Goal: Transaction & Acquisition: Purchase product/service

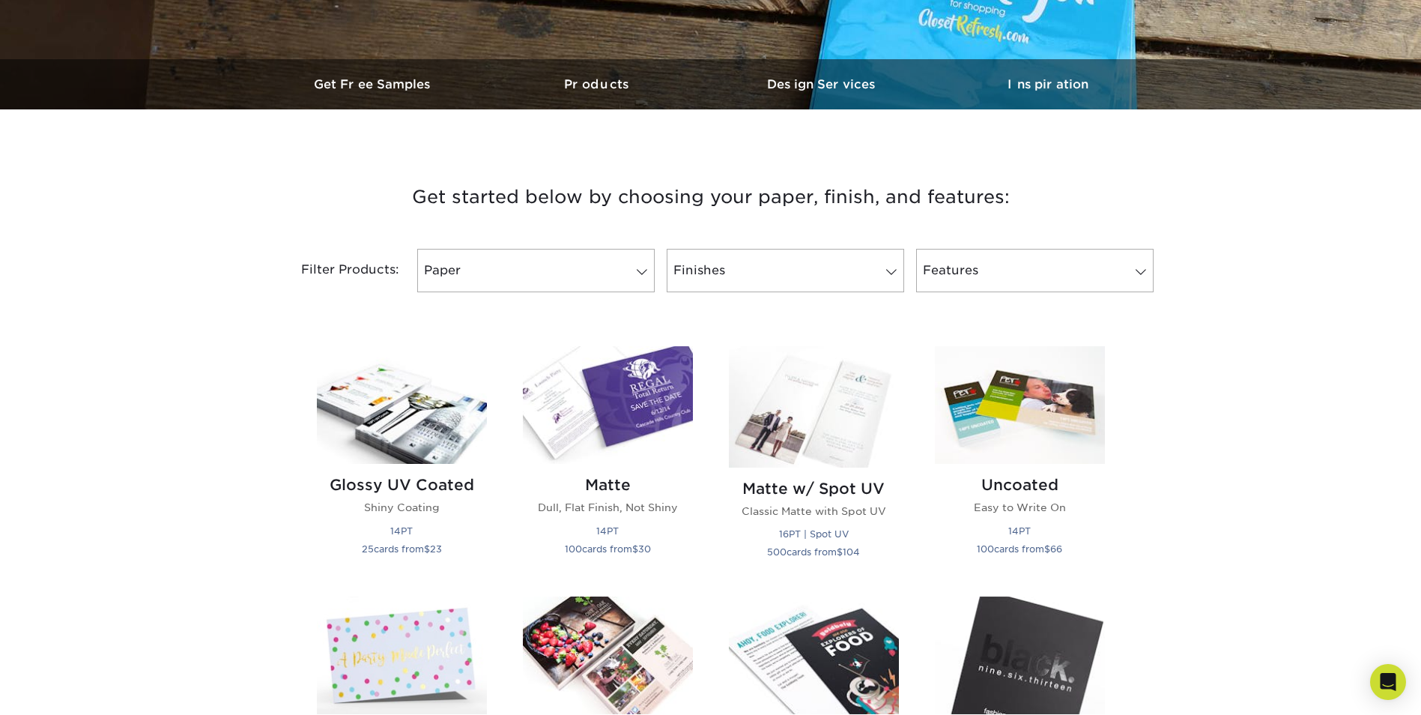
scroll to position [449, 0]
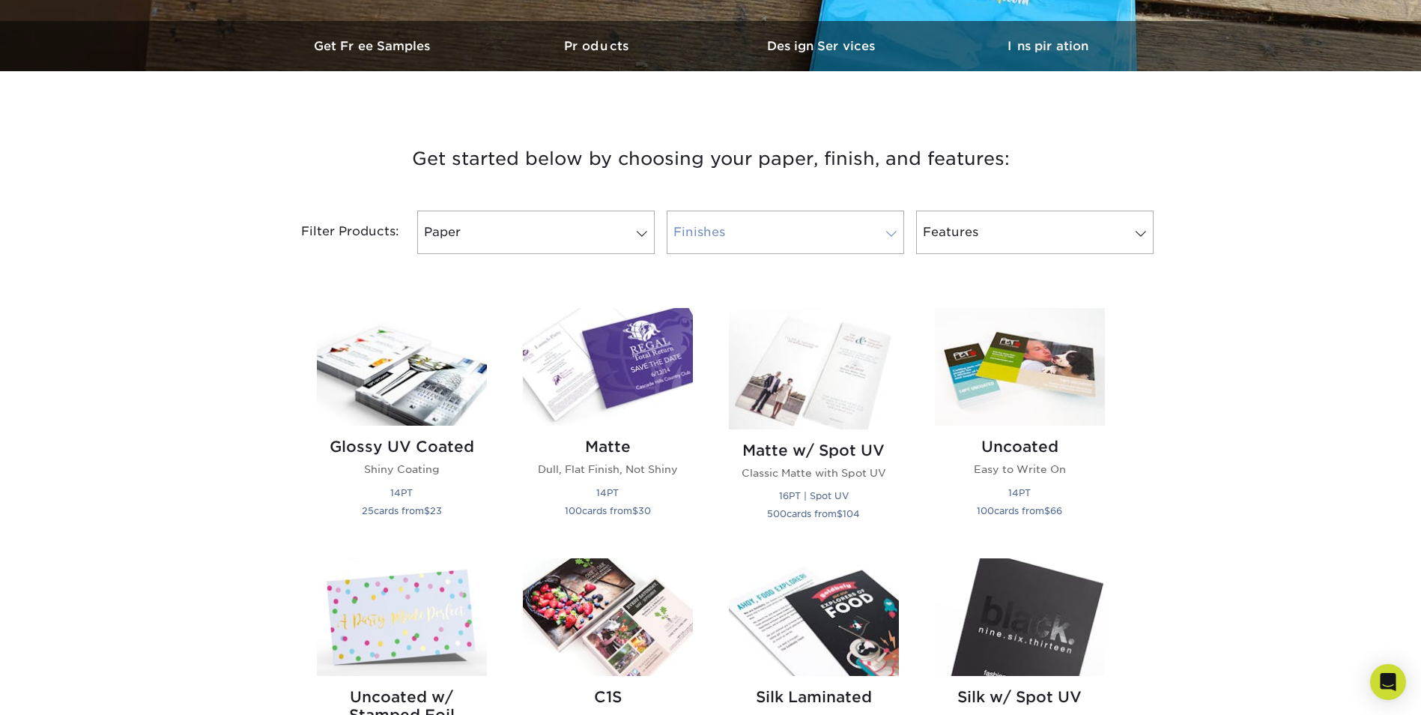
click at [839, 229] on link "Finishes" at bounding box center [785, 231] width 237 height 43
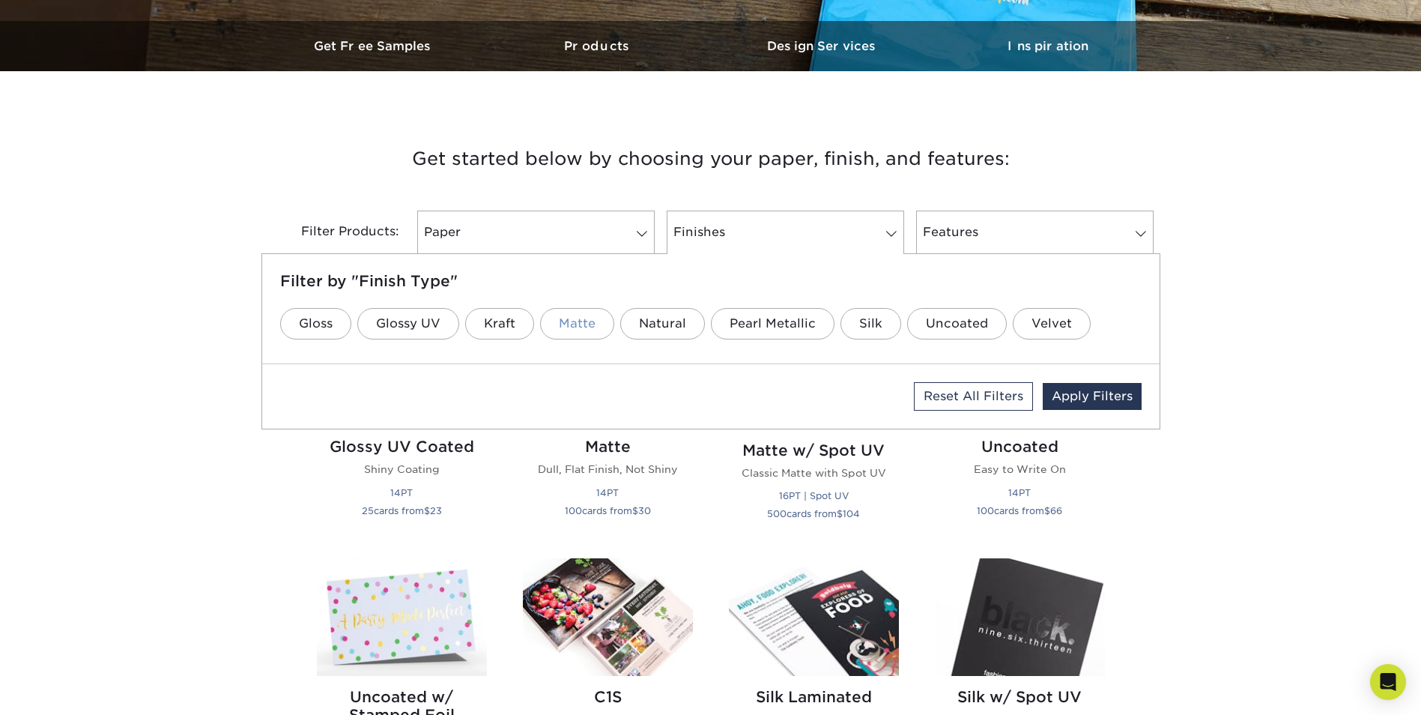
click at [587, 321] on link "Matte" at bounding box center [577, 323] width 74 height 31
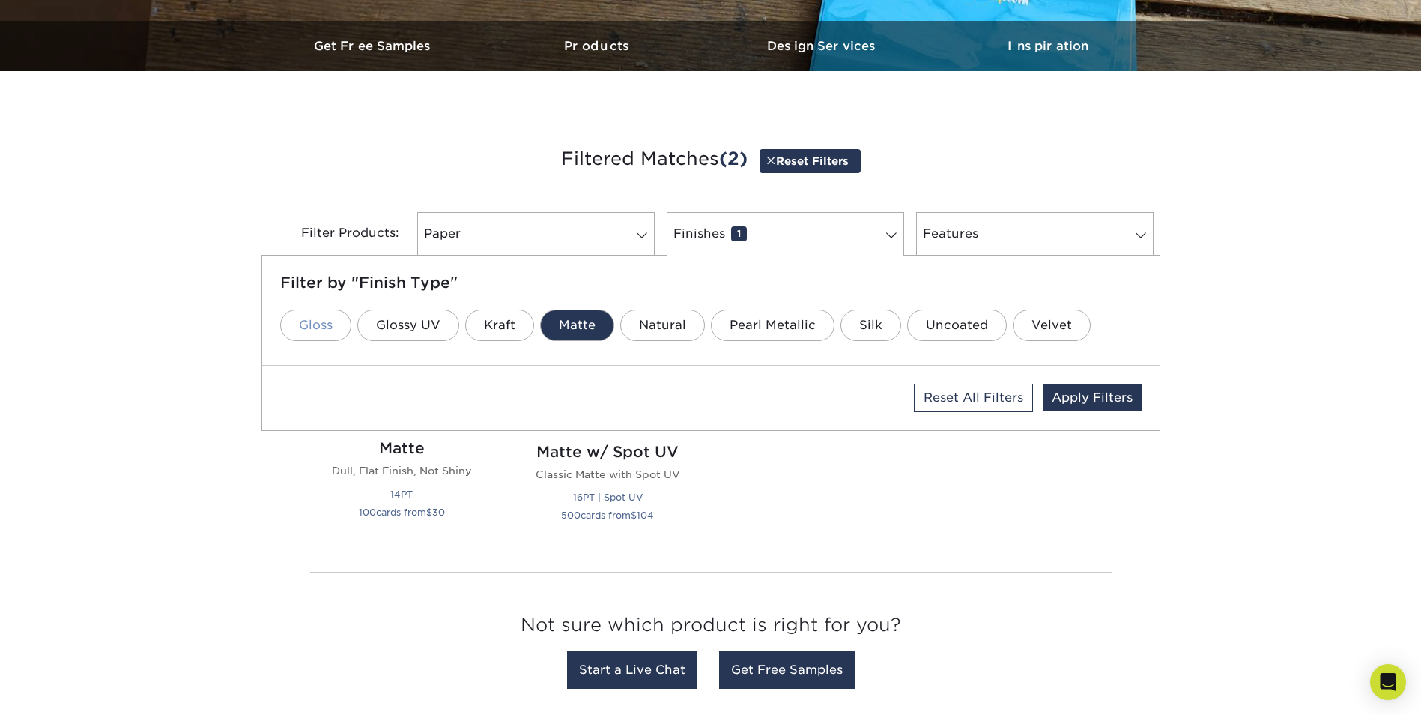
click at [318, 332] on link "Gloss" at bounding box center [315, 324] width 71 height 31
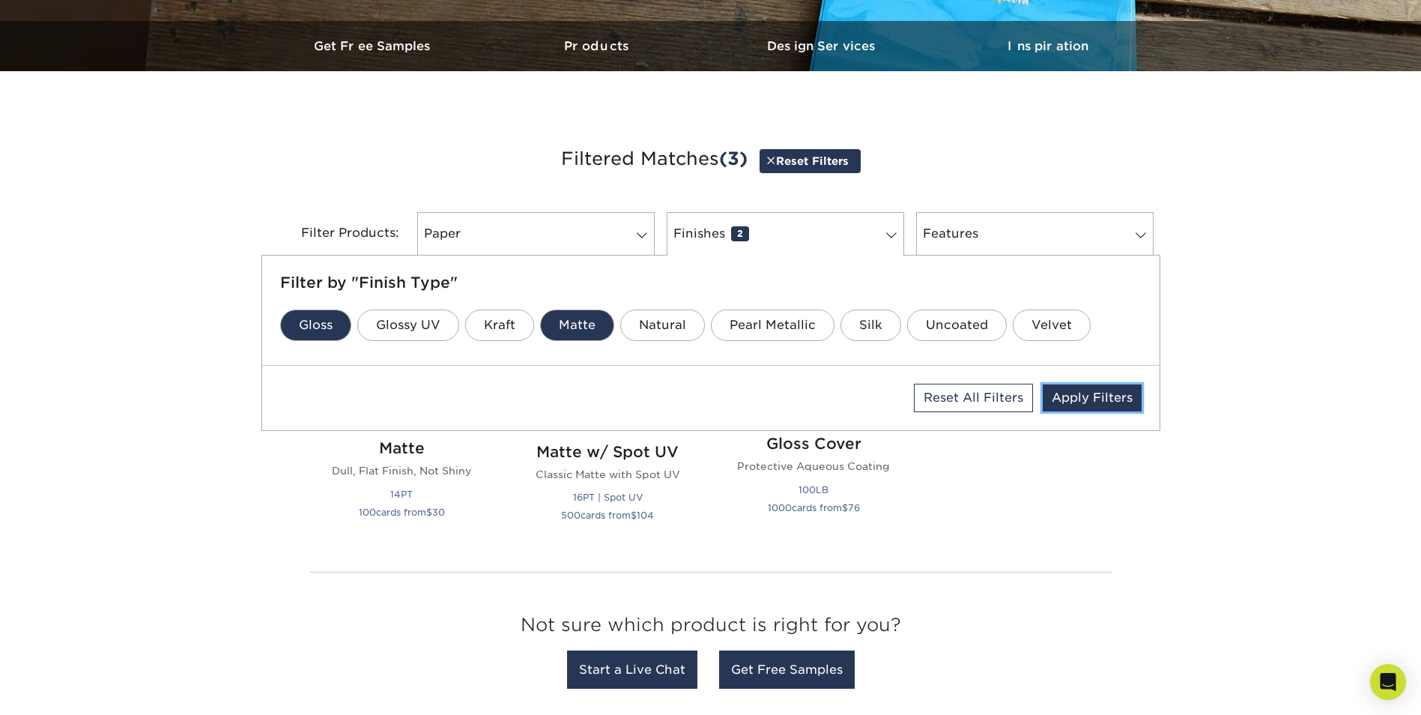
click at [1094, 403] on link "Apply Filters" at bounding box center [1092, 397] width 99 height 27
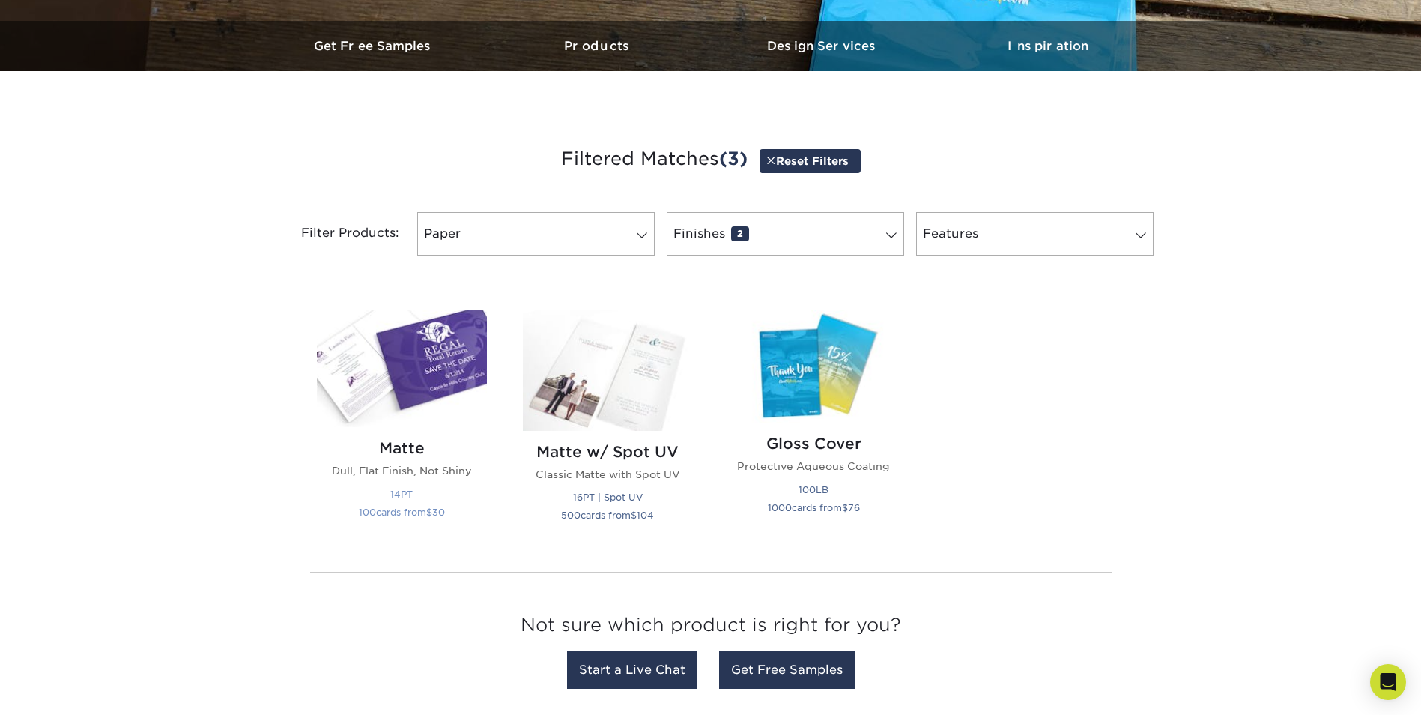
click at [431, 392] on img at bounding box center [402, 368] width 170 height 118
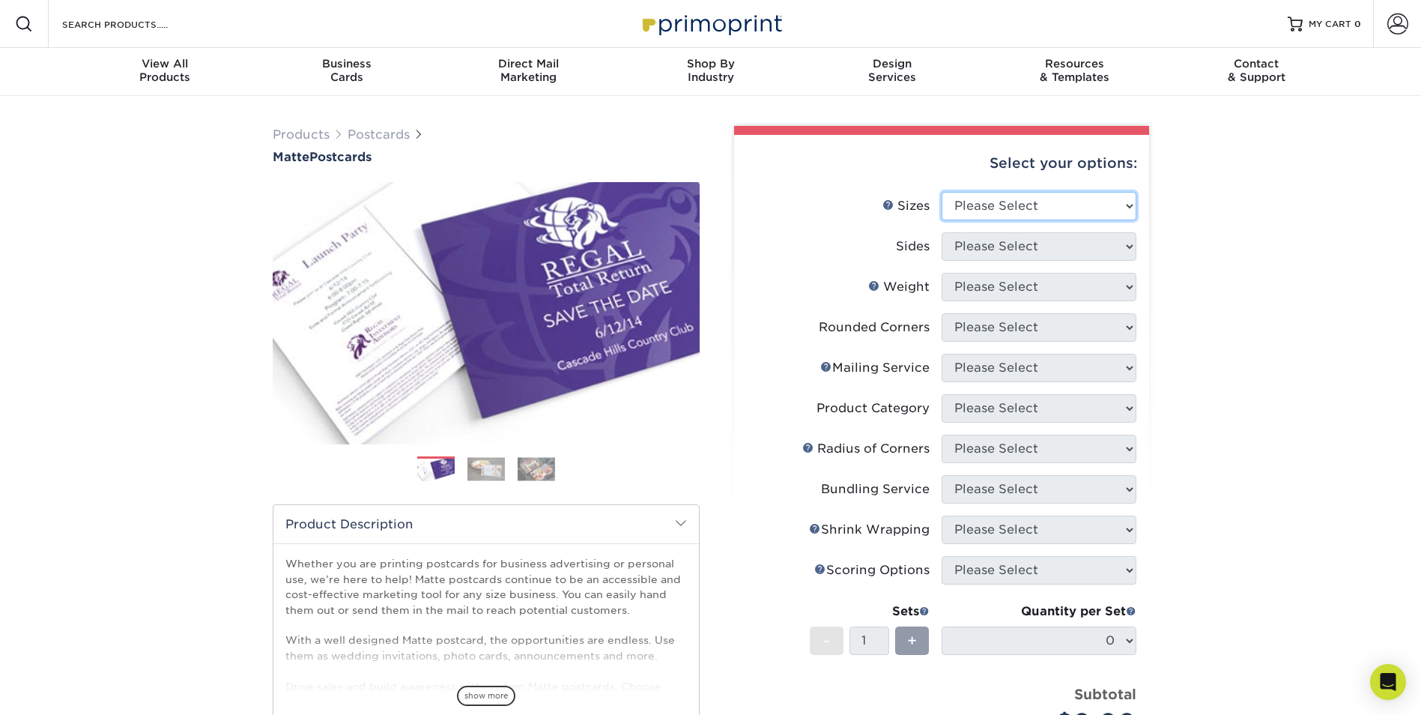
click at [1033, 210] on select "Please Select 1.5" x 7" 2" x 4" 2" x 6" 2" x 7" 2" x 8" 2.12" x 5.5" 2.125" x 5…" at bounding box center [1039, 206] width 195 height 28
select select "5.00x7.00"
click at [942, 192] on select "Please Select 1.5" x 7" 2" x 4" 2" x 6" 2" x 7" 2" x 8" 2.12" x 5.5" 2.125" x 5…" at bounding box center [1039, 206] width 195 height 28
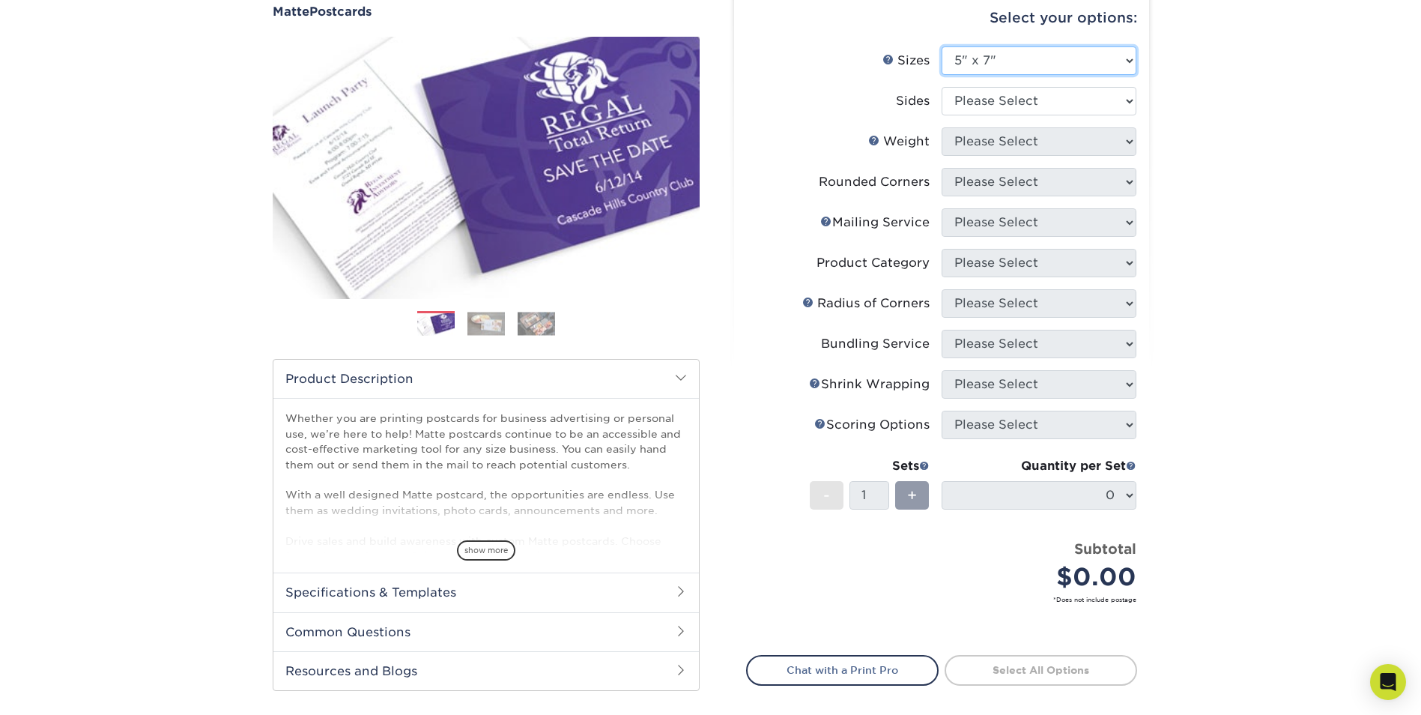
scroll to position [75, 0]
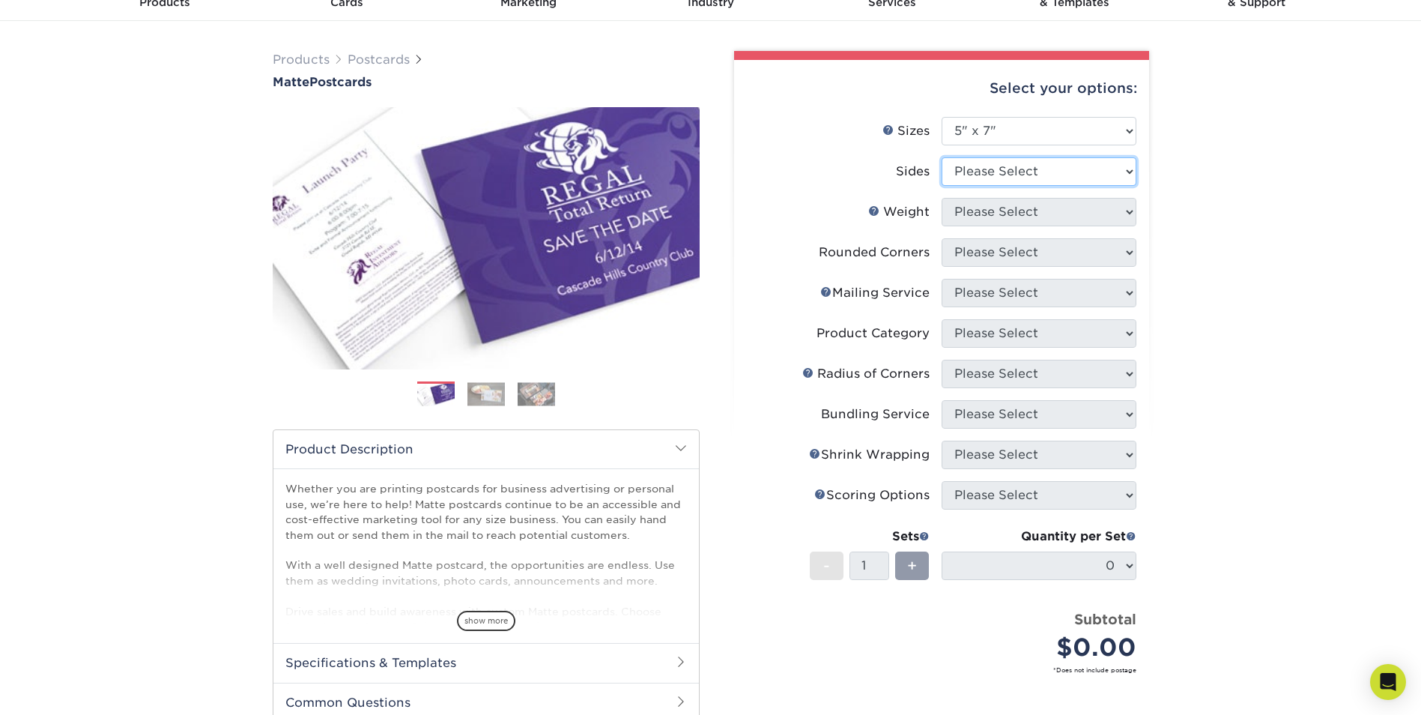
click at [1080, 181] on select "Please Select Print Both Sides Print Front Only" at bounding box center [1039, 171] width 195 height 28
select select "13abbda7-1d64-4f25-8bb2-c179b224825d"
click at [942, 157] on select "Please Select Print Both Sides Print Front Only" at bounding box center [1039, 171] width 195 height 28
click at [1059, 214] on select "Please Select 14PT 16PT" at bounding box center [1039, 212] width 195 height 28
select select "14PT"
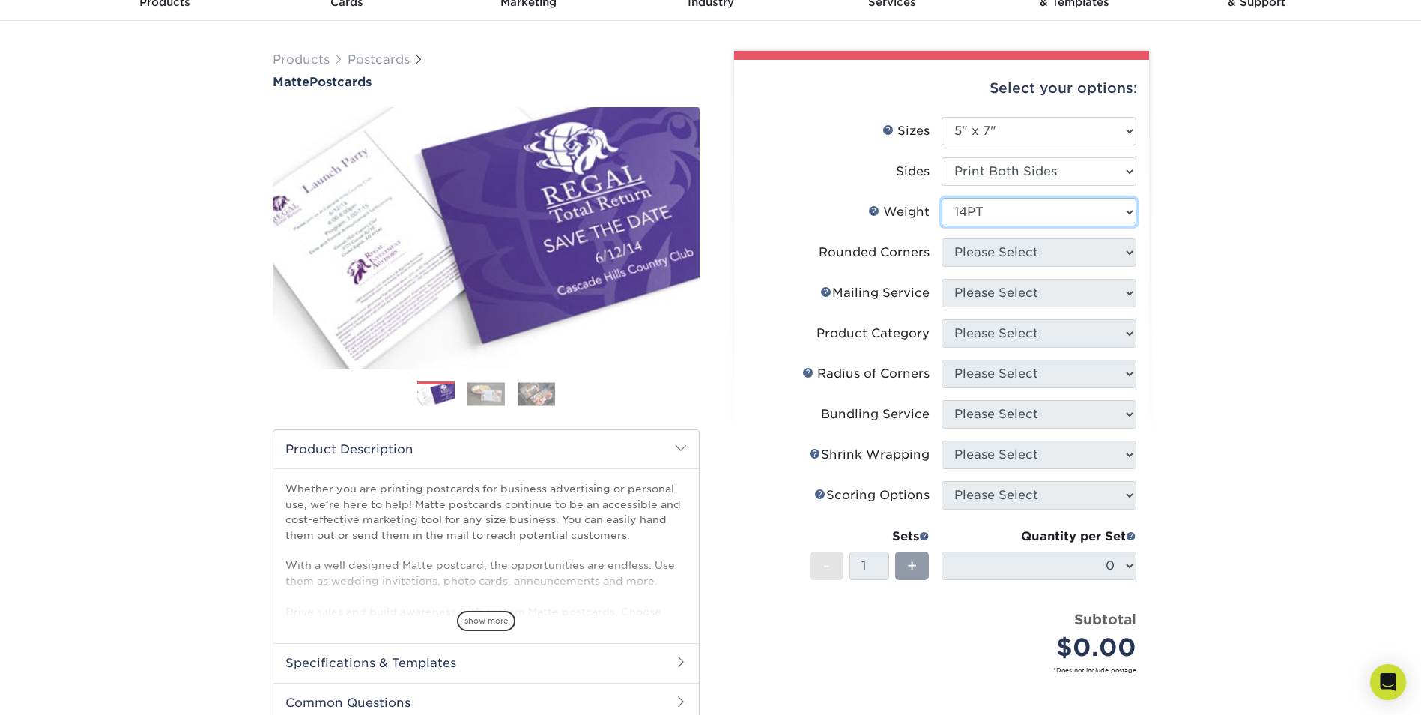
click at [942, 198] on select "Please Select 14PT 16PT" at bounding box center [1039, 212] width 195 height 28
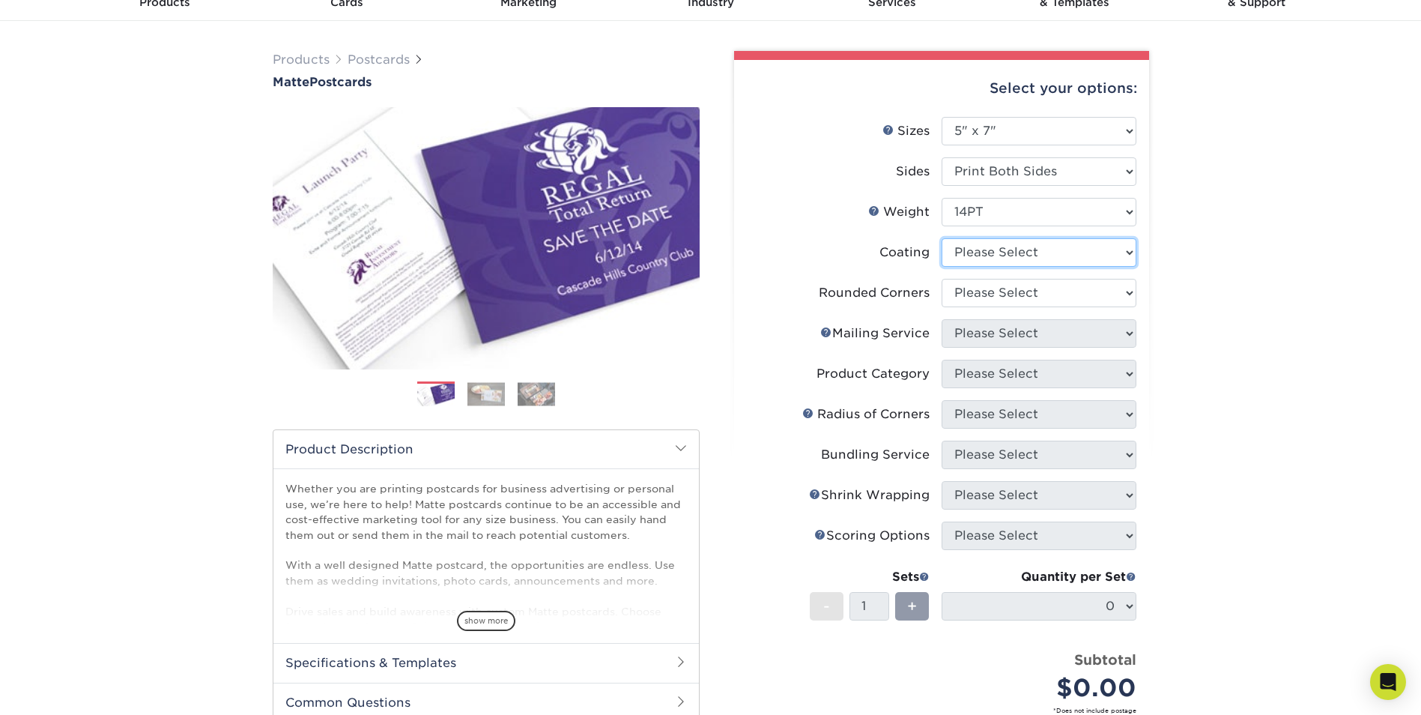
click at [1007, 254] on select at bounding box center [1039, 252] width 195 height 28
select select "121bb7b5-3b4d-429f-bd8d-bbf80e953313"
click at [942, 238] on select at bounding box center [1039, 252] width 195 height 28
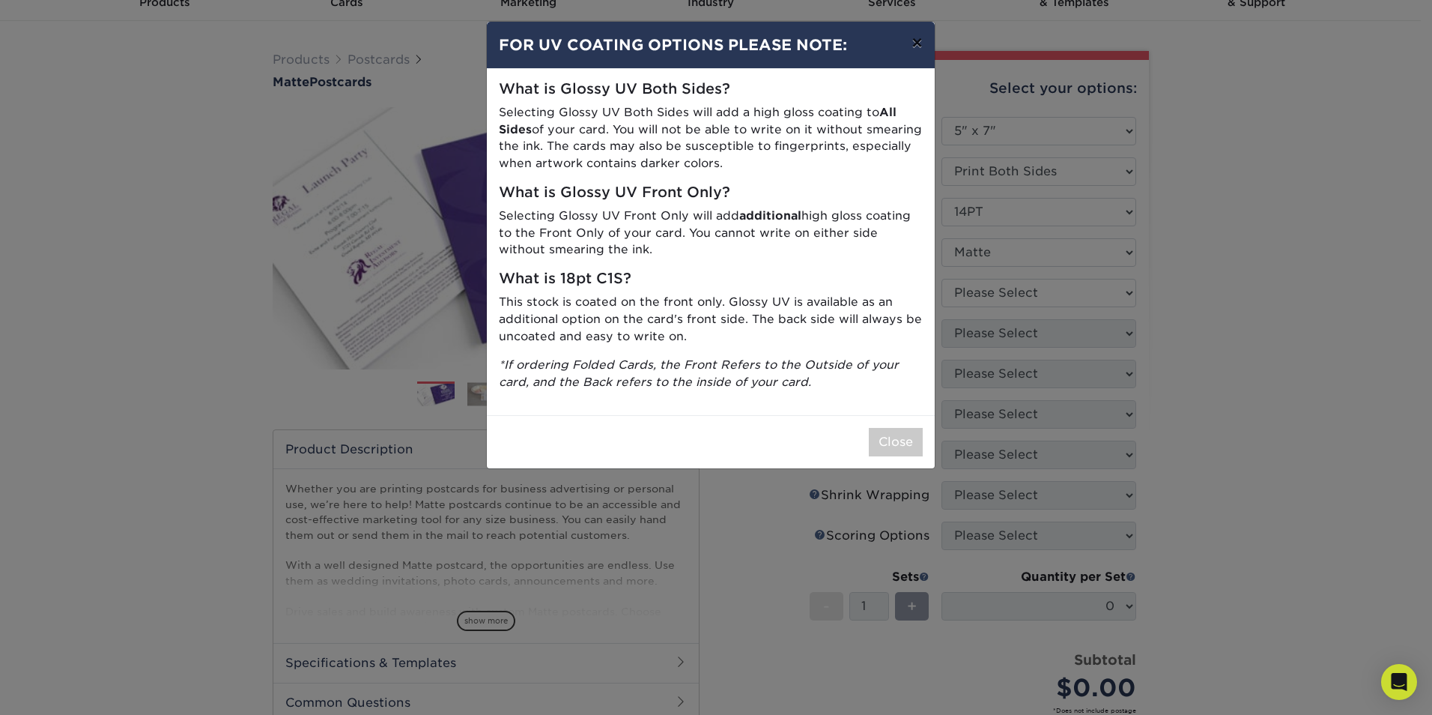
click at [916, 38] on button "×" at bounding box center [917, 43] width 34 height 42
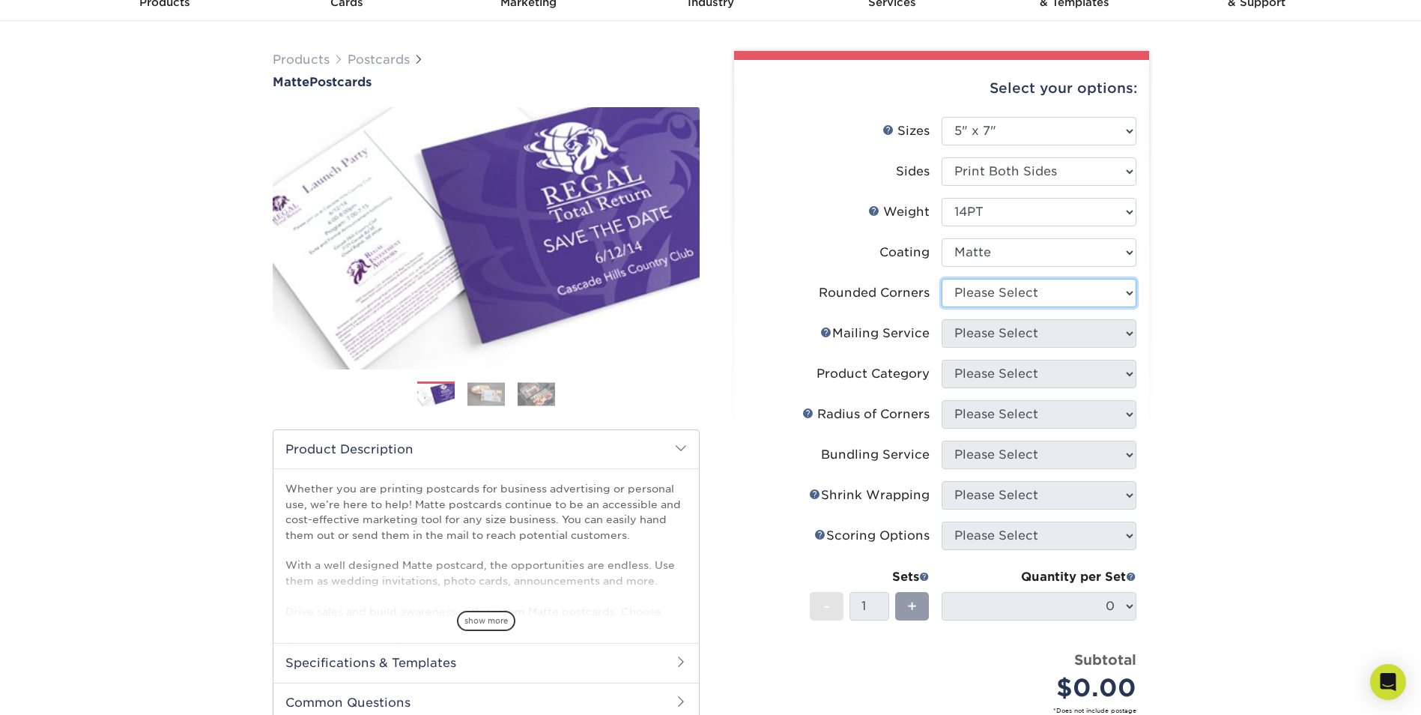
click at [980, 303] on select "Please Select Yes - Round 4 Corners No" at bounding box center [1039, 293] width 195 height 28
select select "7672df9e-0e0a-464d-8e1f-920c575e4da3"
click at [942, 279] on select "Please Select Yes - Round 4 Corners No" at bounding box center [1039, 293] width 195 height 28
